Goal: Task Accomplishment & Management: Use online tool/utility

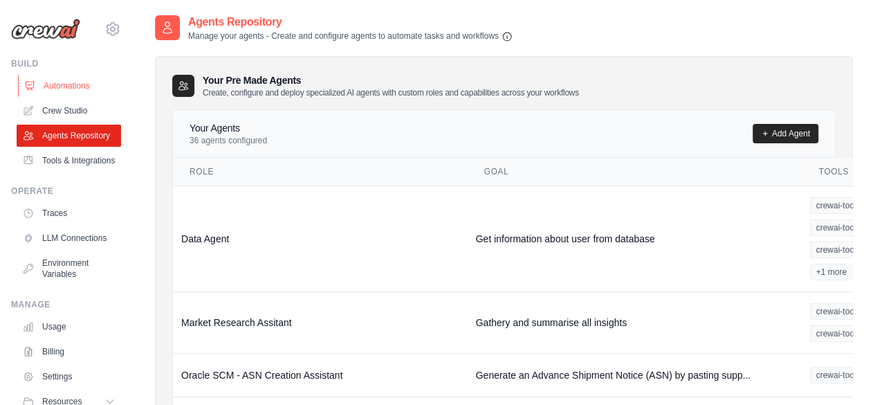
click at [66, 89] on link "Automations" at bounding box center [70, 86] width 104 height 22
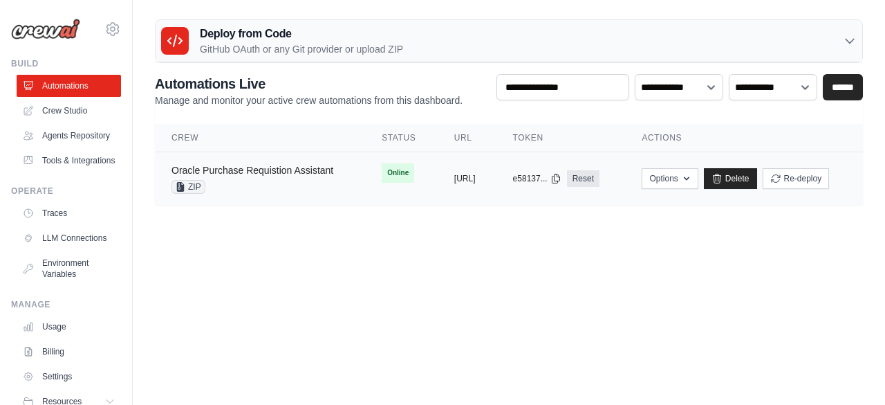
click at [225, 170] on link "Oracle Purchase Requistion Assistant" at bounding box center [253, 170] width 162 height 11
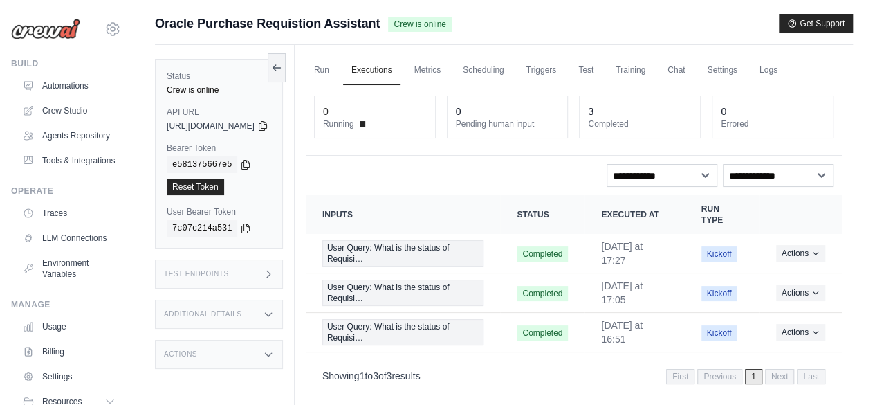
click at [274, 270] on icon at bounding box center [268, 273] width 11 height 11
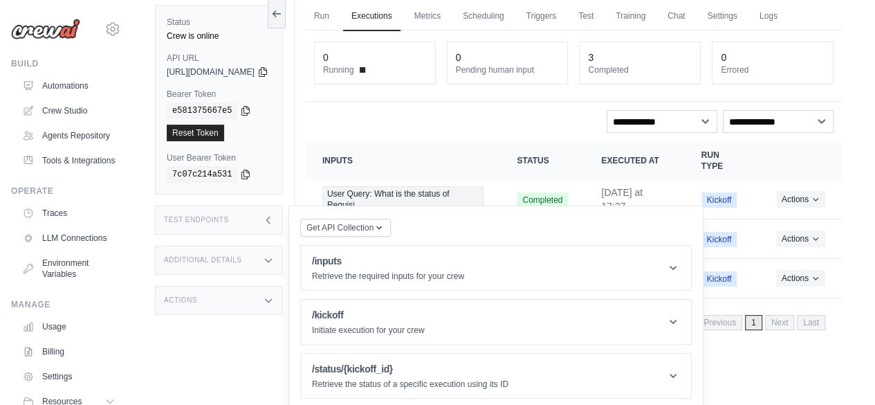
scroll to position [58, 0]
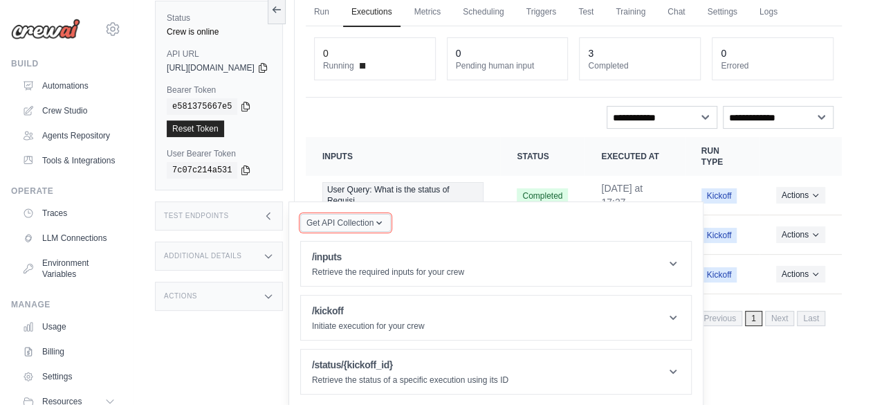
click at [371, 223] on span "Get API Collection" at bounding box center [339, 222] width 67 height 11
click at [266, 63] on icon at bounding box center [263, 67] width 8 height 9
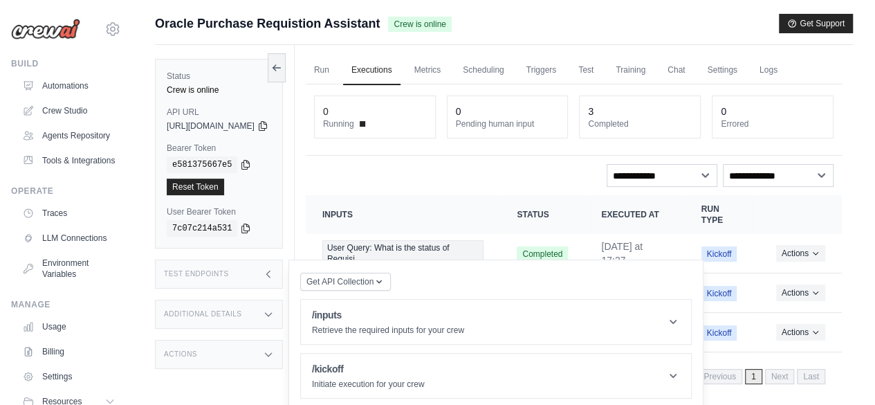
click at [367, 42] on div "Submit a support request Describe your issue or question * Please be specific a…" at bounding box center [504, 29] width 698 height 31
click at [242, 164] on icon at bounding box center [245, 163] width 11 height 11
click at [274, 276] on icon at bounding box center [268, 273] width 11 height 11
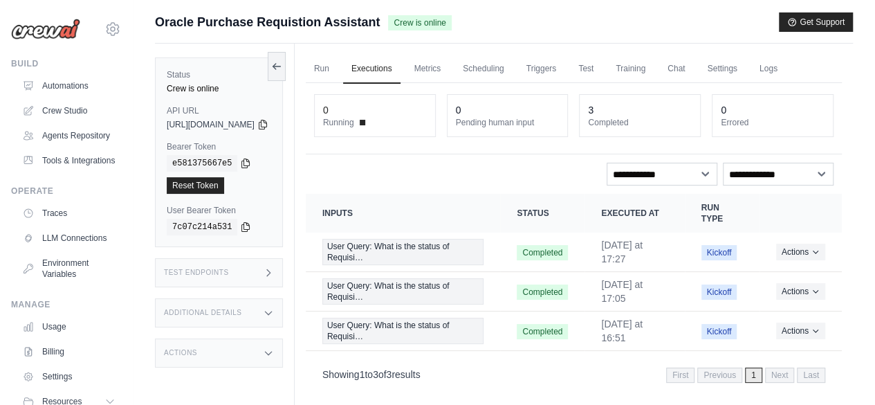
scroll to position [1, 0]
click at [274, 273] on icon at bounding box center [268, 272] width 11 height 11
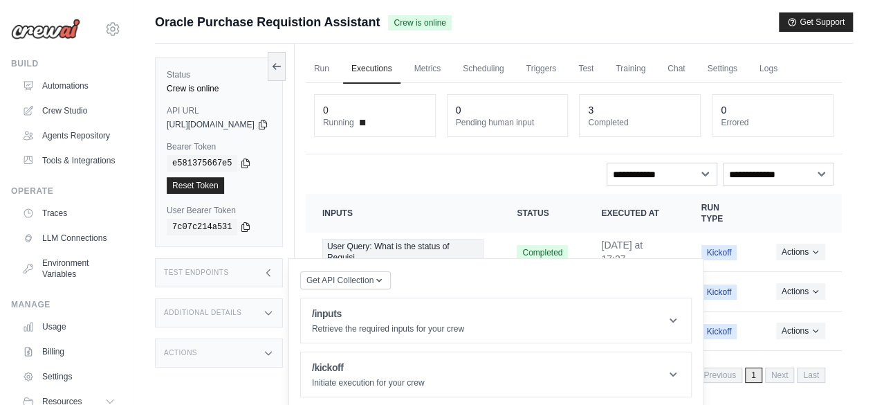
scroll to position [58, 0]
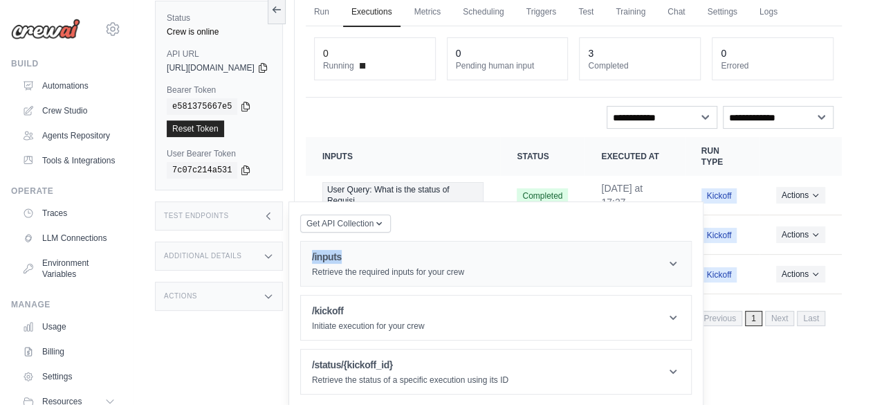
drag, startPoint x: 380, startPoint y: 254, endPoint x: 338, endPoint y: 254, distance: 42.2
click at [338, 254] on header "/inputs Retrieve the required inputs for your crew" at bounding box center [496, 263] width 390 height 44
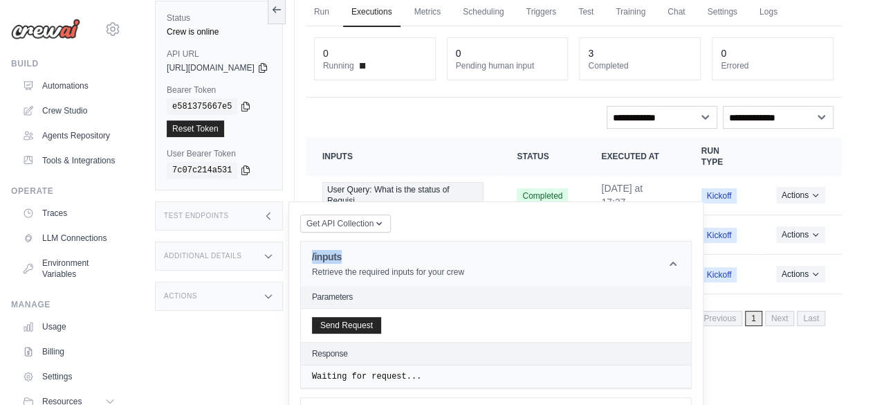
scroll to position [158, 0]
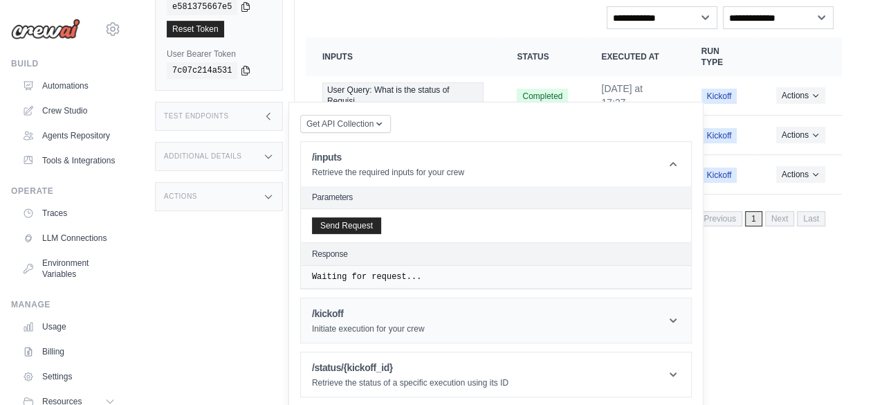
click at [507, 317] on header "/kickoff Initiate execution for your crew" at bounding box center [496, 320] width 390 height 44
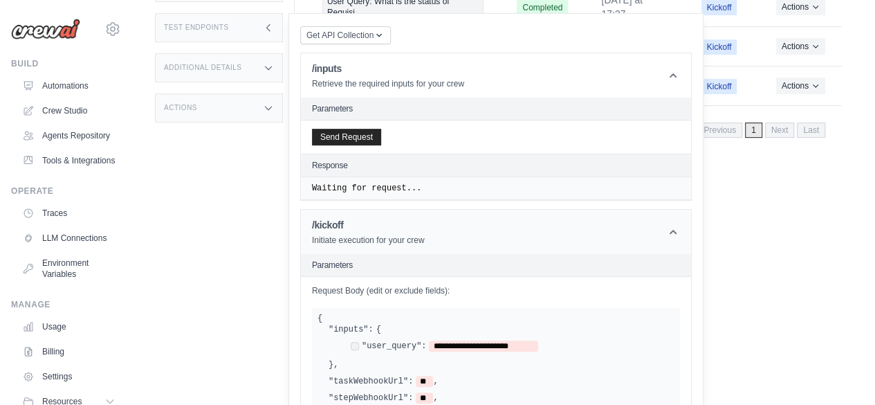
scroll to position [245, 0]
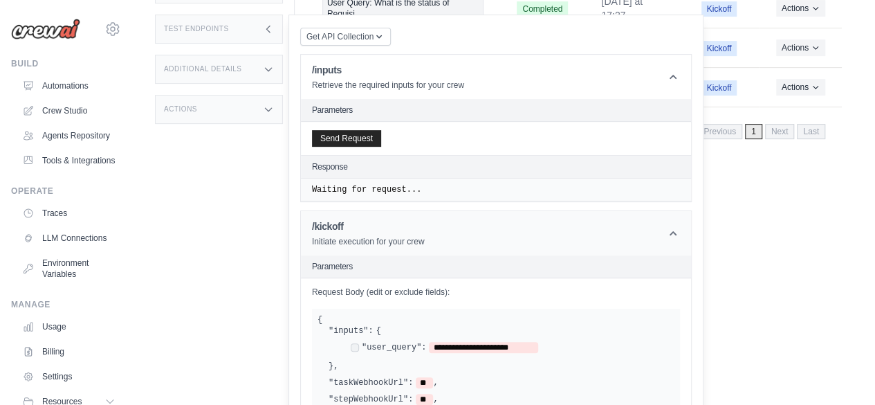
click at [469, 221] on header "/kickoff Initiate execution for your crew" at bounding box center [496, 233] width 390 height 44
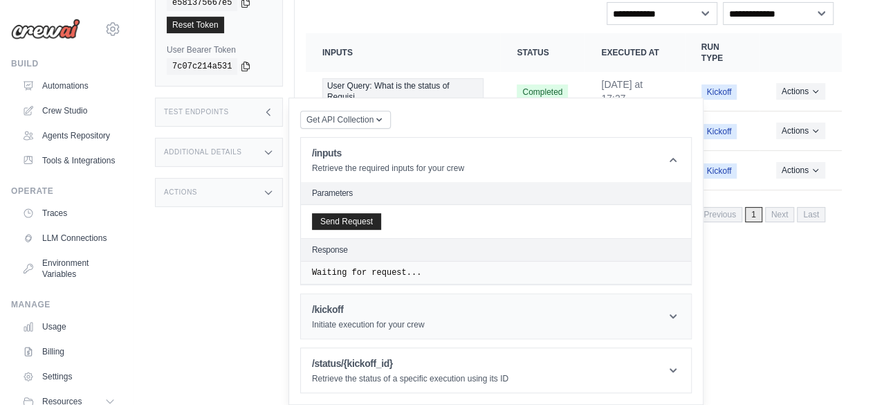
scroll to position [158, 0]
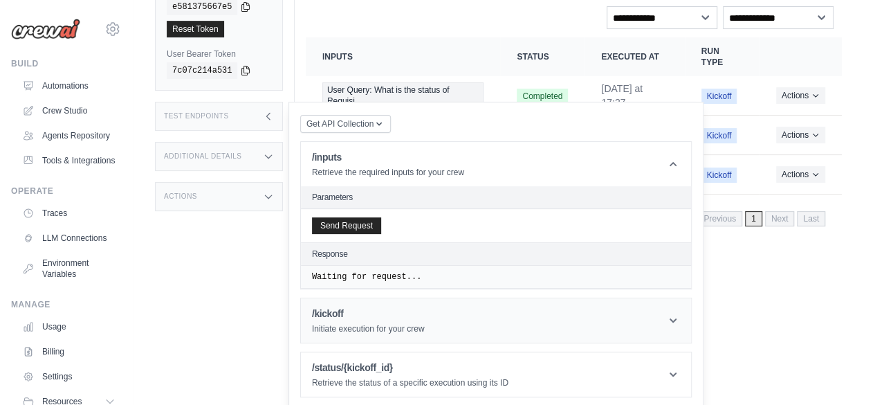
click at [480, 325] on header "/kickoff Initiate execution for your crew" at bounding box center [496, 320] width 390 height 44
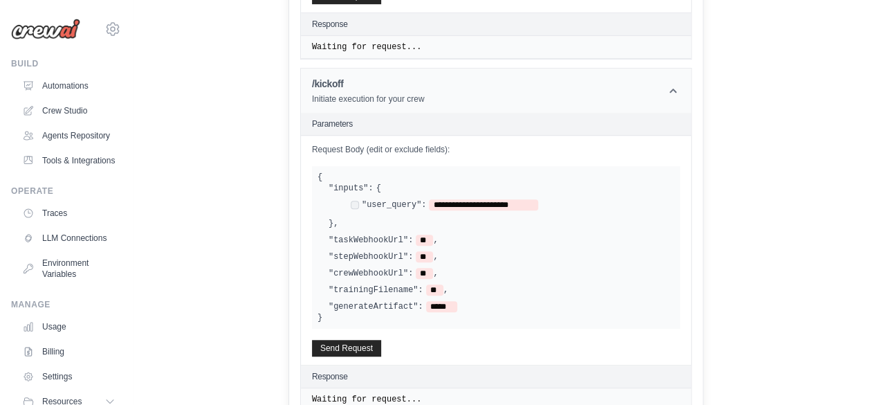
scroll to position [387, 0]
click at [53, 141] on link "Agents Repository" at bounding box center [70, 135] width 104 height 22
